Goal: Task Accomplishment & Management: Manage account settings

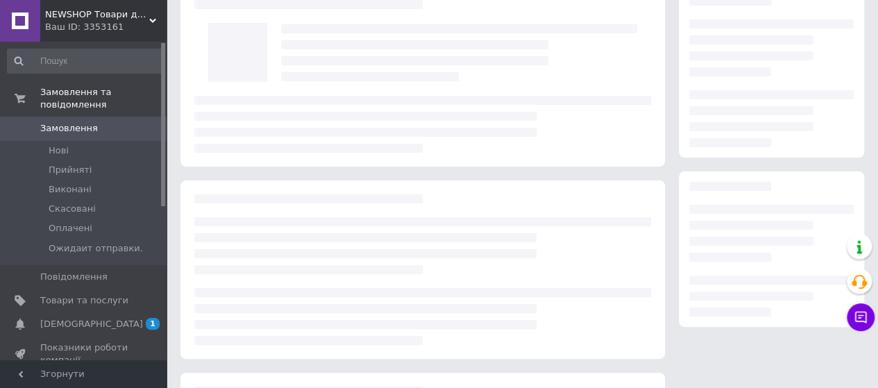
scroll to position [69, 0]
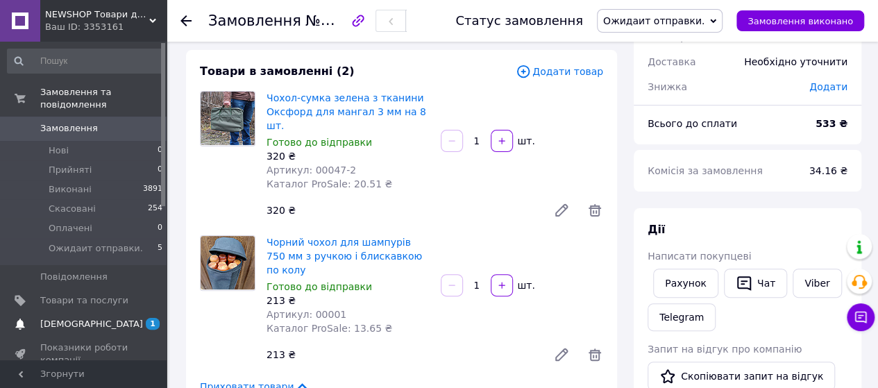
click at [62, 318] on span "[DEMOGRAPHIC_DATA]" at bounding box center [91, 324] width 103 height 12
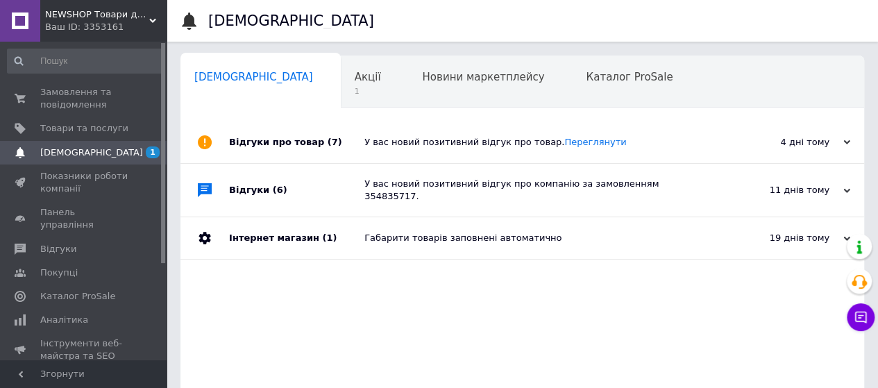
scroll to position [0, 4]
click at [350, 78] on span "Акції" at bounding box center [363, 77] width 26 height 12
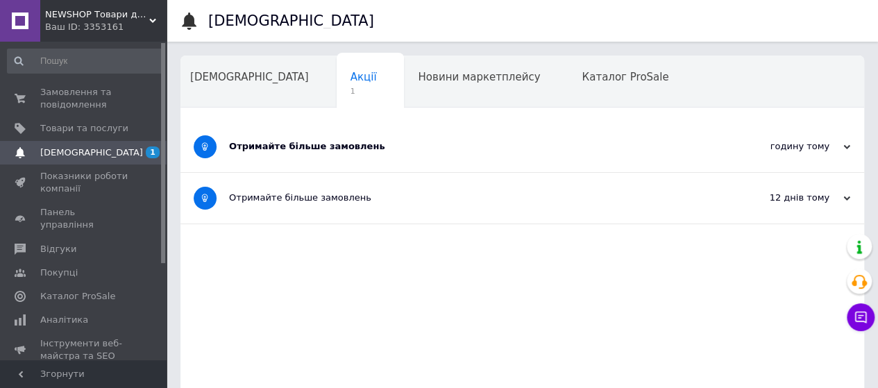
click at [314, 144] on div "Отримайте більше замовлень" at bounding box center [470, 146] width 482 height 12
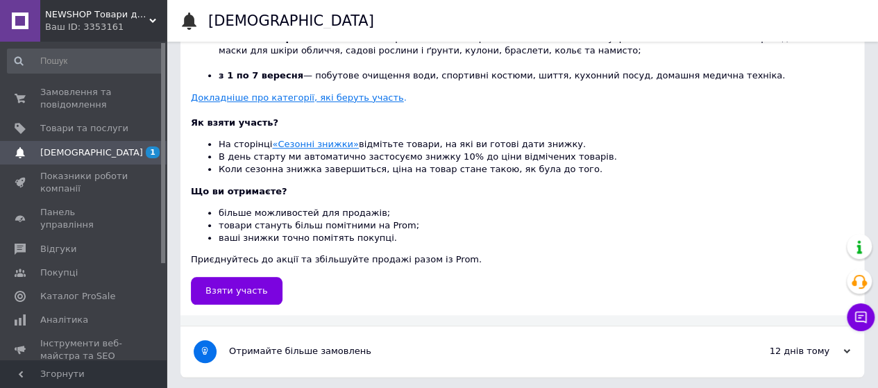
scroll to position [493, 0]
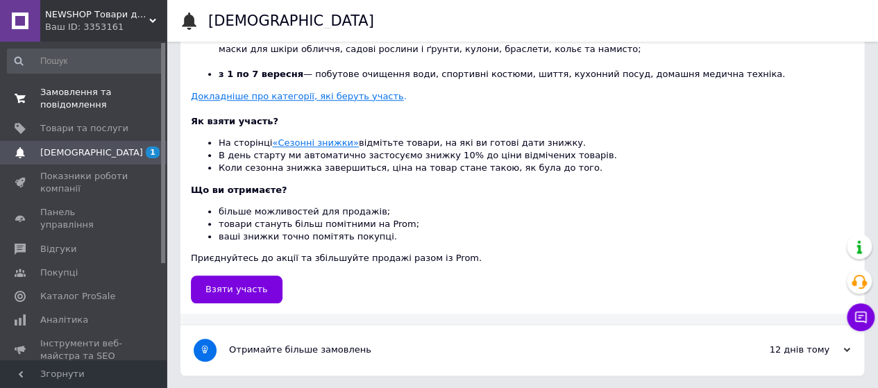
click at [68, 90] on span "Замовлення та повідомлення" at bounding box center [84, 98] width 88 height 25
